Goal: Find contact information: Find contact information

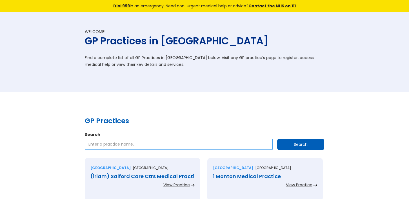
click at [93, 140] on input "Search" at bounding box center [179, 143] width 188 height 11
type input "The Birches Medical Practice DN15"
click at [304, 143] on input "Search" at bounding box center [300, 143] width 47 height 11
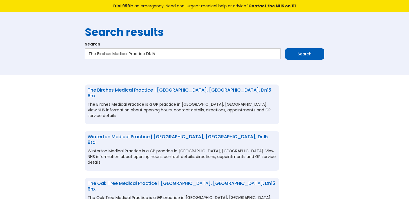
click at [157, 92] on link "The Birches Medical Practice | [GEOGRAPHIC_DATA], [GEOGRAPHIC_DATA], dn15 6hx" at bounding box center [180, 93] width 184 height 12
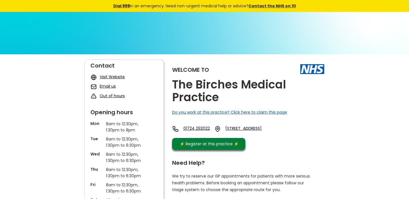
click at [112, 85] on link "Email us" at bounding box center [108, 86] width 16 height 6
